Goal: Navigation & Orientation: Understand site structure

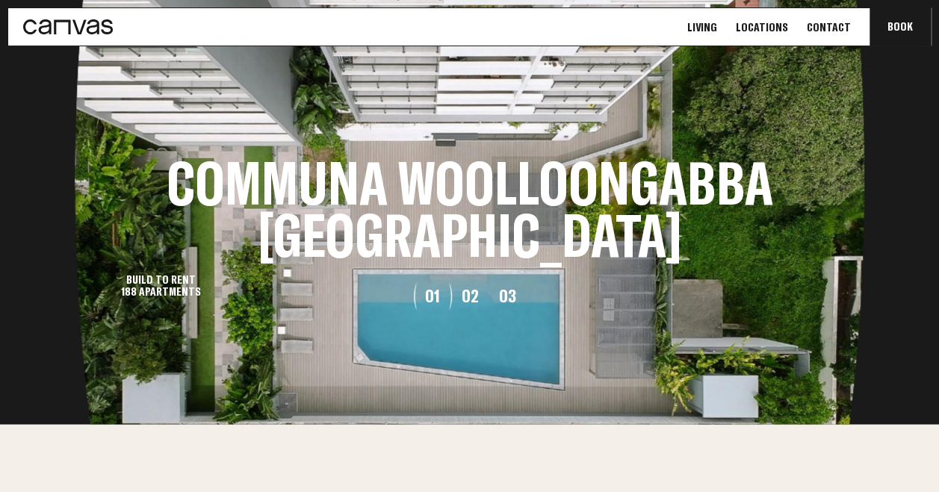
scroll to position [1531, 0]
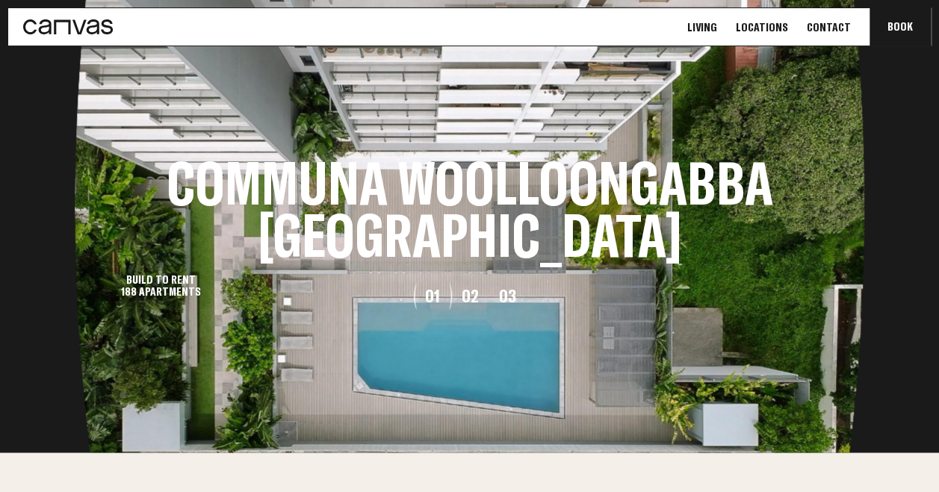
click at [476, 303] on button "02" at bounding box center [469, 296] width 37 height 18
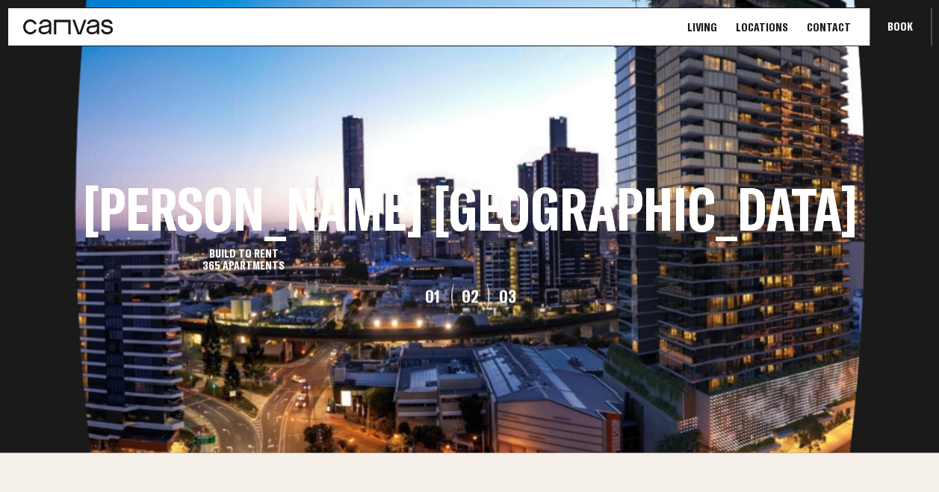
click at [512, 304] on button "03" at bounding box center [507, 296] width 37 height 18
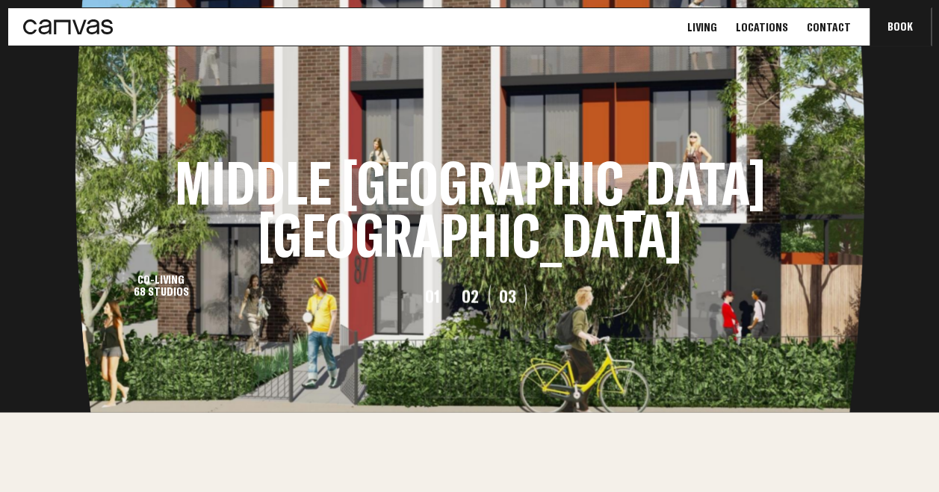
scroll to position [1573, 0]
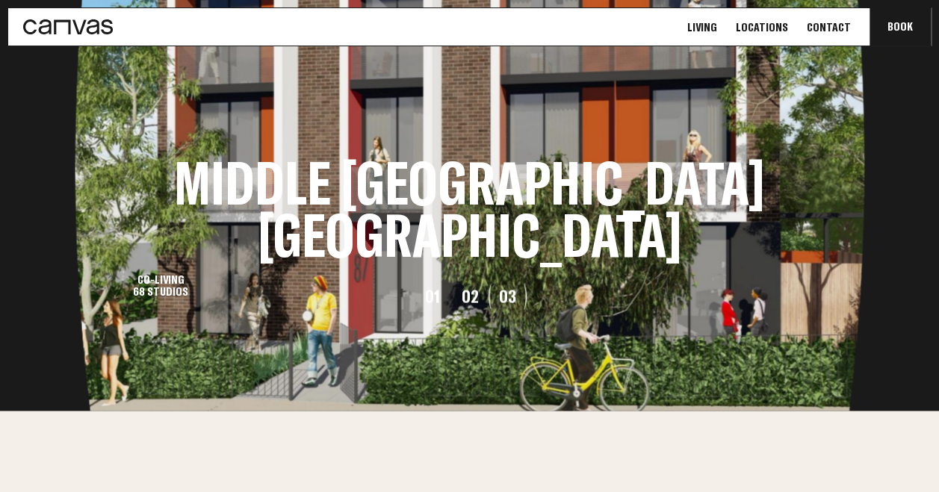
click at [434, 303] on button "01" at bounding box center [432, 296] width 37 height 18
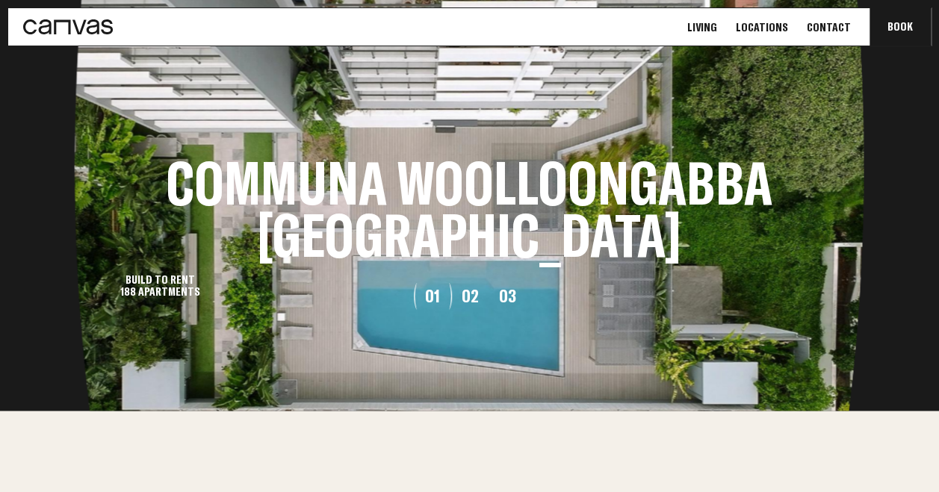
click at [468, 294] on button "02" at bounding box center [469, 296] width 37 height 18
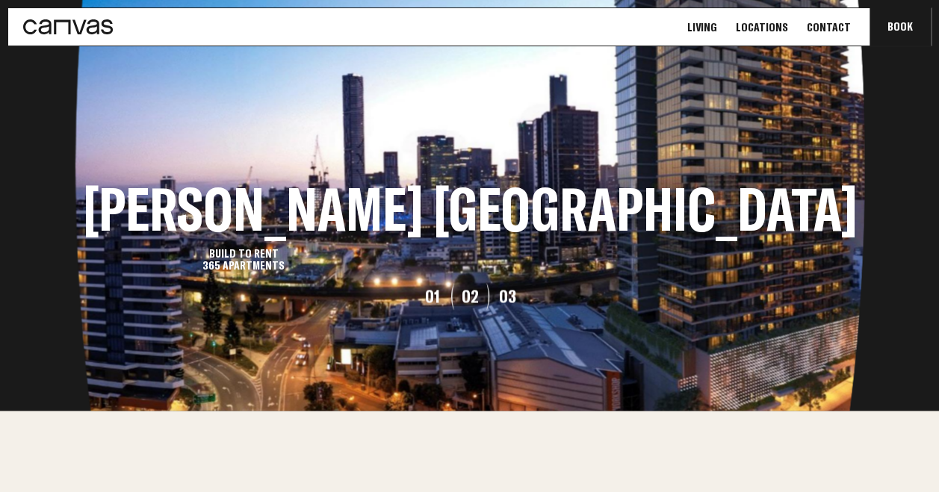
click at [509, 296] on button "03" at bounding box center [507, 296] width 37 height 18
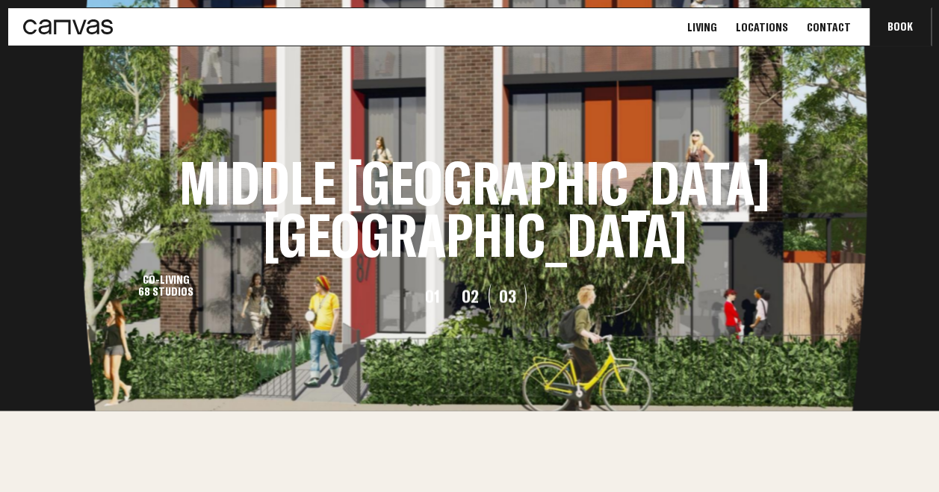
click at [432, 300] on button "01" at bounding box center [432, 296] width 37 height 18
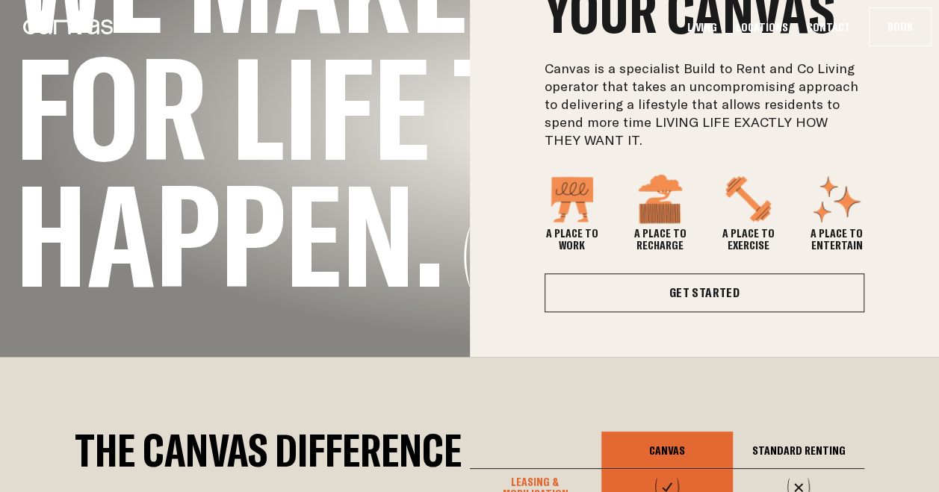
scroll to position [0, 0]
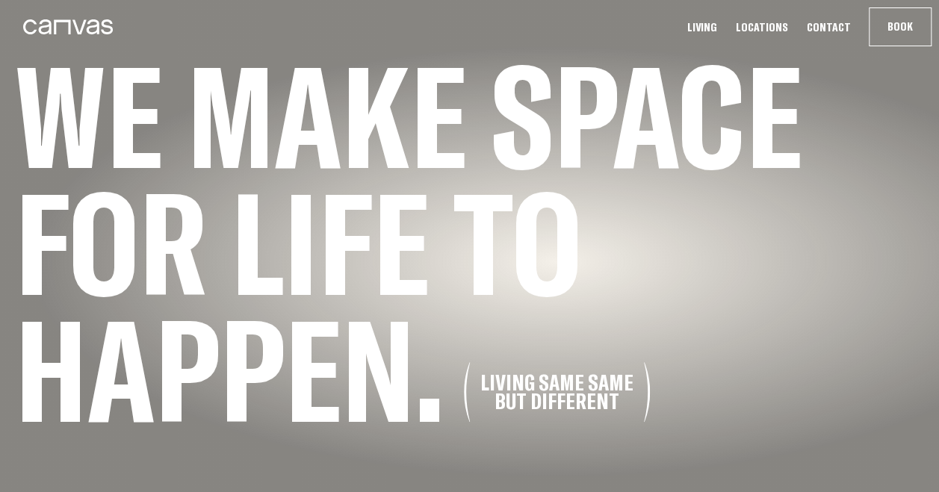
click at [45, 25] on icon at bounding box center [68, 26] width 90 height 15
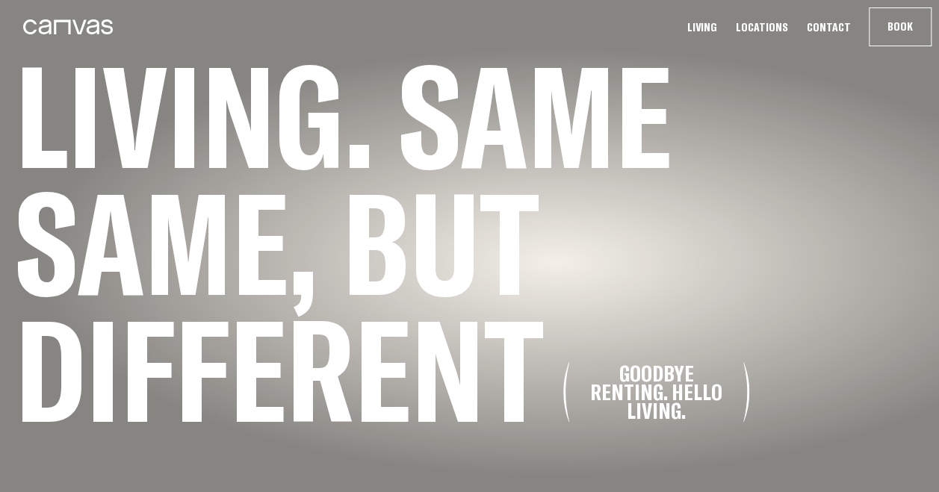
click at [716, 28] on link "Living" at bounding box center [702, 27] width 39 height 16
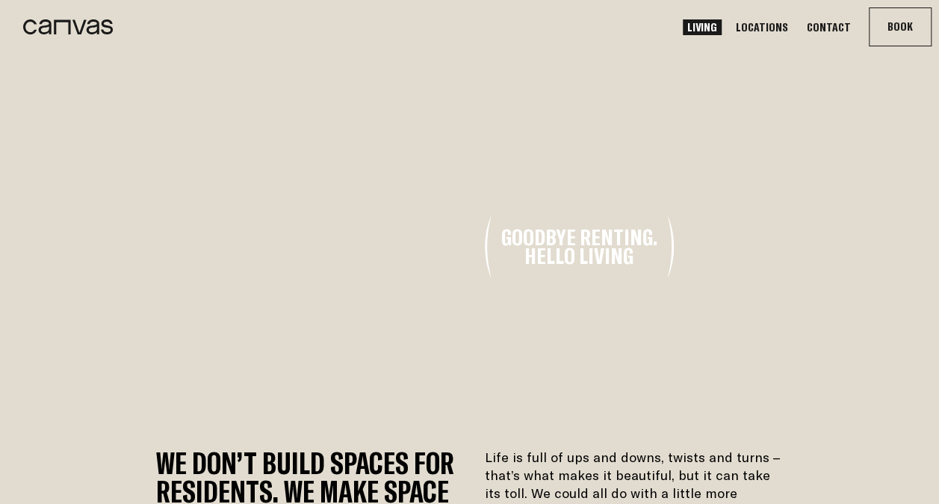
click at [780, 21] on link "Locations" at bounding box center [761, 27] width 61 height 16
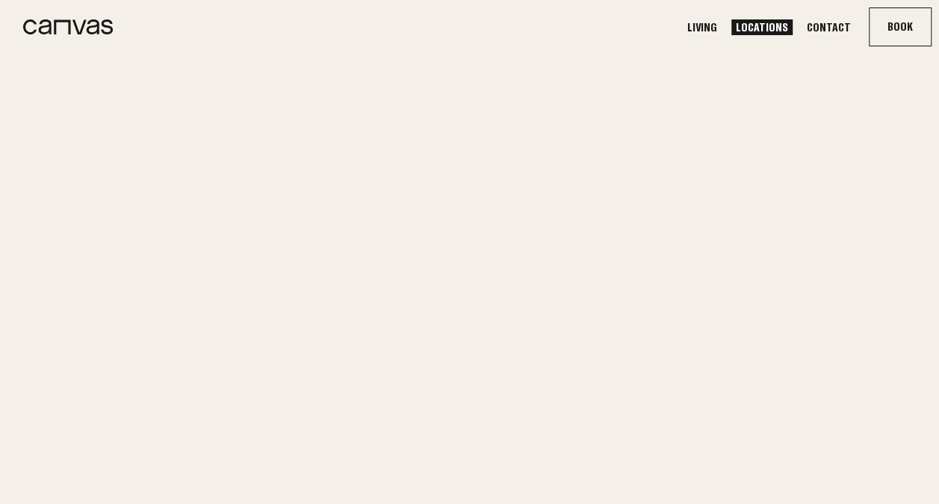
click at [774, 27] on link "Locations" at bounding box center [761, 27] width 61 height 16
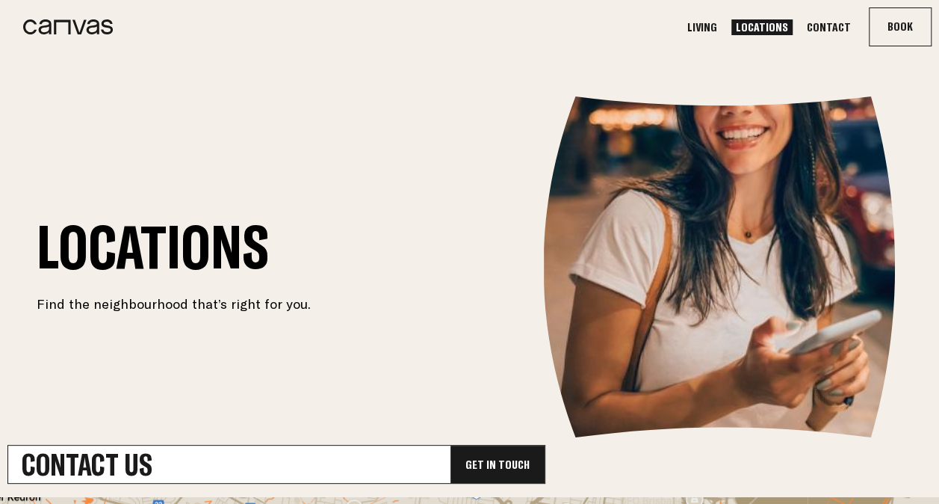
click at [64, 41] on link at bounding box center [60, 26] width 105 height 37
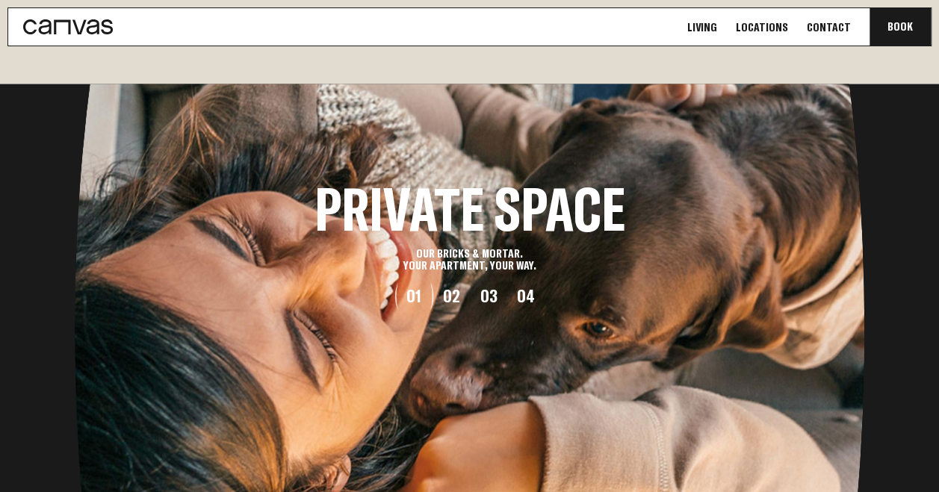
scroll to position [1331, 0]
click at [45, 26] on icon at bounding box center [68, 26] width 90 height 15
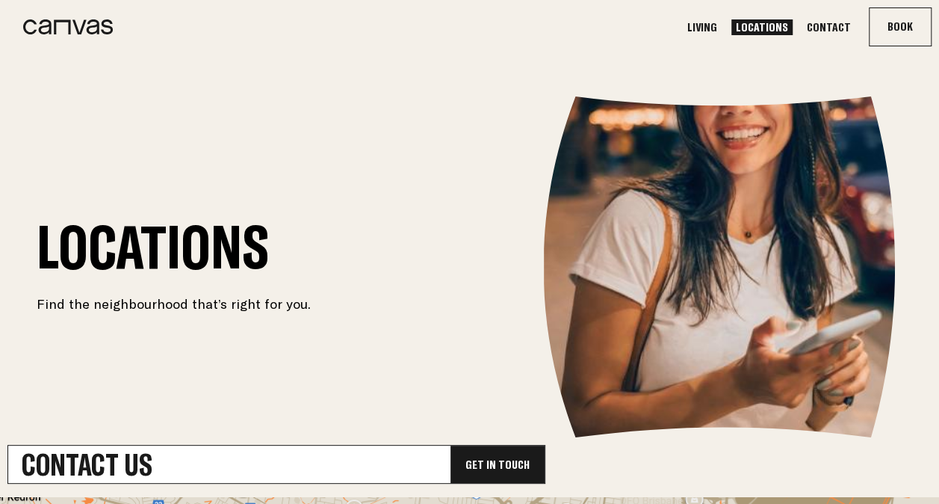
click at [16, 10] on link at bounding box center [60, 26] width 105 height 37
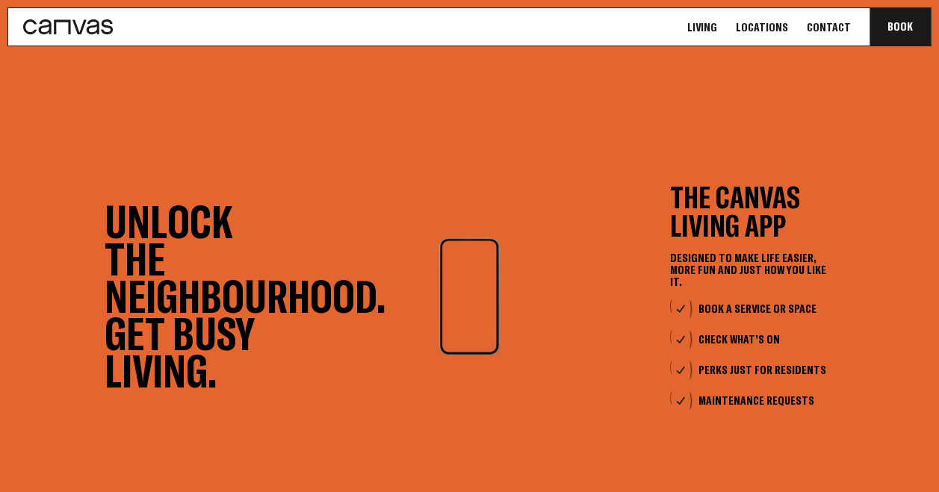
scroll to position [3516, 0]
click at [628, 221] on div "Unlock the neighbourhood. Get busy living. The Canvas Living App Designed to ma…" at bounding box center [470, 296] width 730 height 672
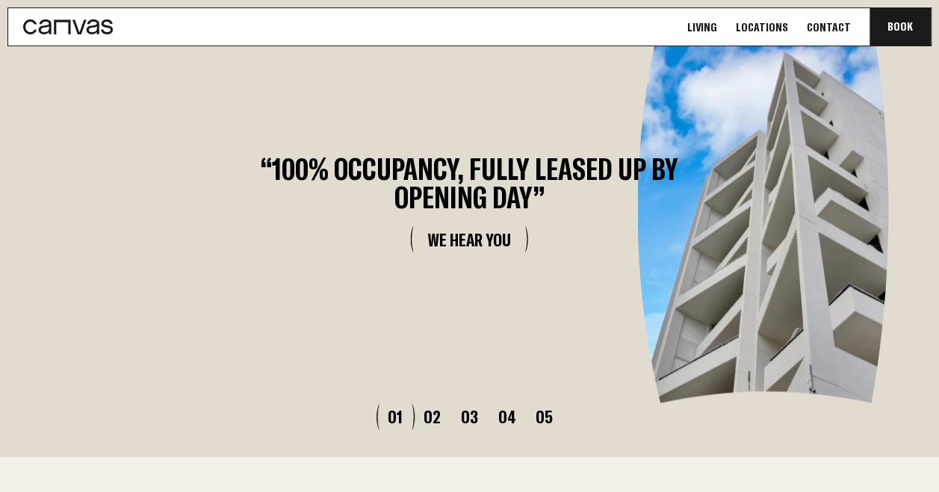
scroll to position [4266, 0]
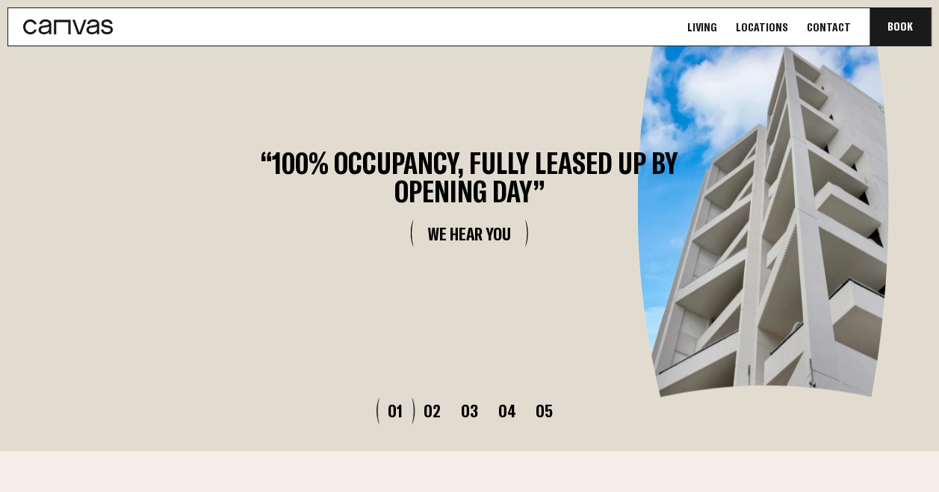
click at [430, 410] on button "02" at bounding box center [432, 411] width 37 height 18
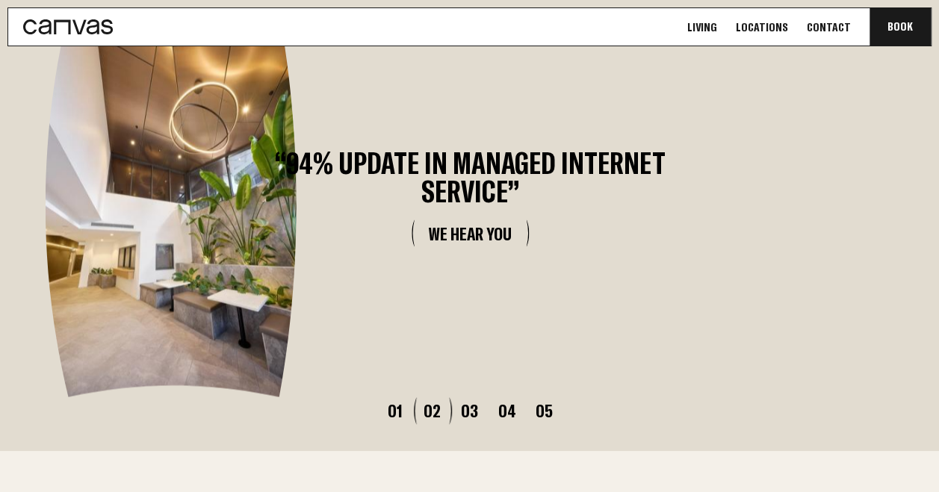
click at [463, 405] on button "03" at bounding box center [469, 411] width 37 height 18
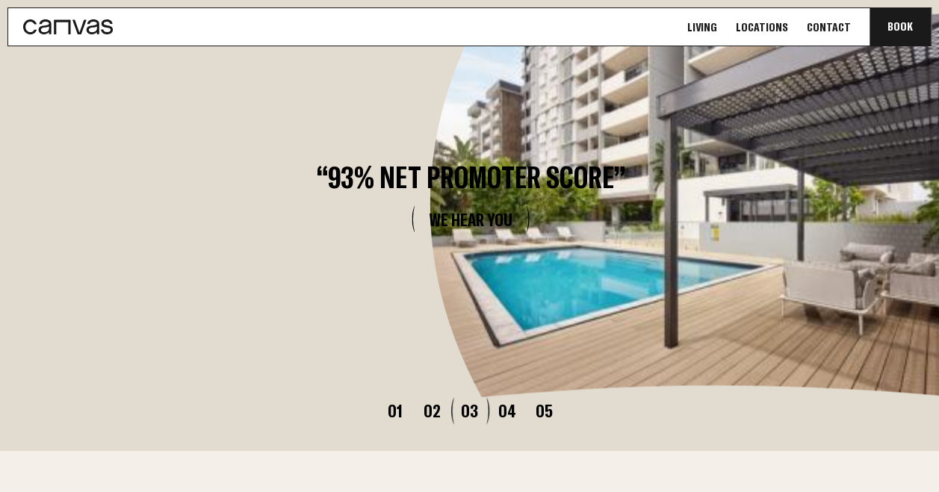
click at [512, 409] on button "04" at bounding box center [507, 411] width 37 height 18
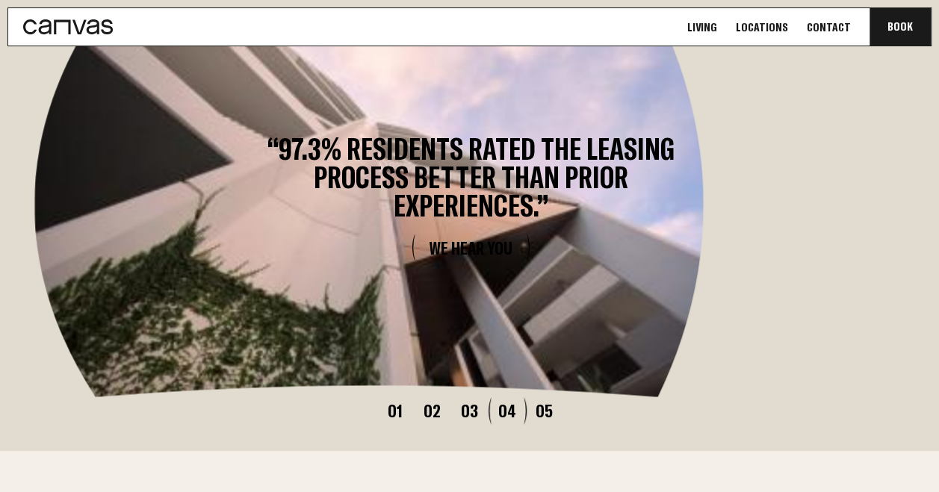
click at [459, 409] on button "03" at bounding box center [469, 411] width 37 height 18
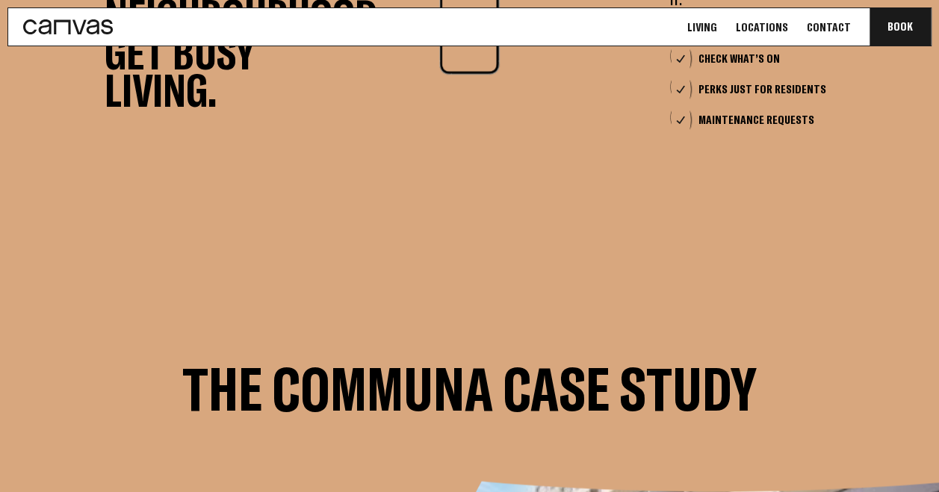
scroll to position [3777, 0]
